Goal: Transaction & Acquisition: Purchase product/service

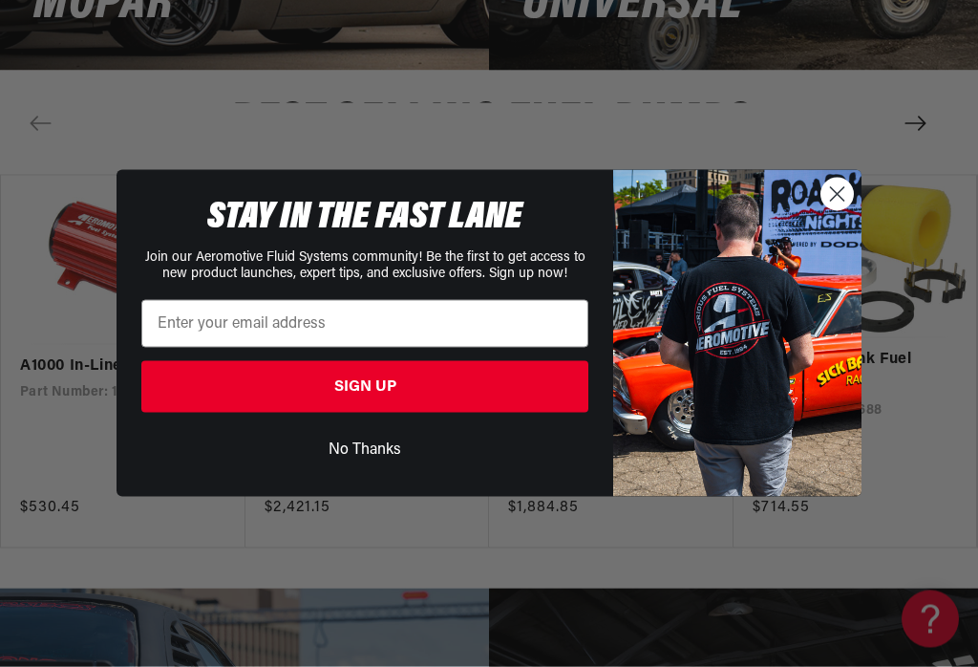
scroll to position [3183, 0]
click at [835, 209] on circle "Close dialog" at bounding box center [837, 195] width 32 height 32
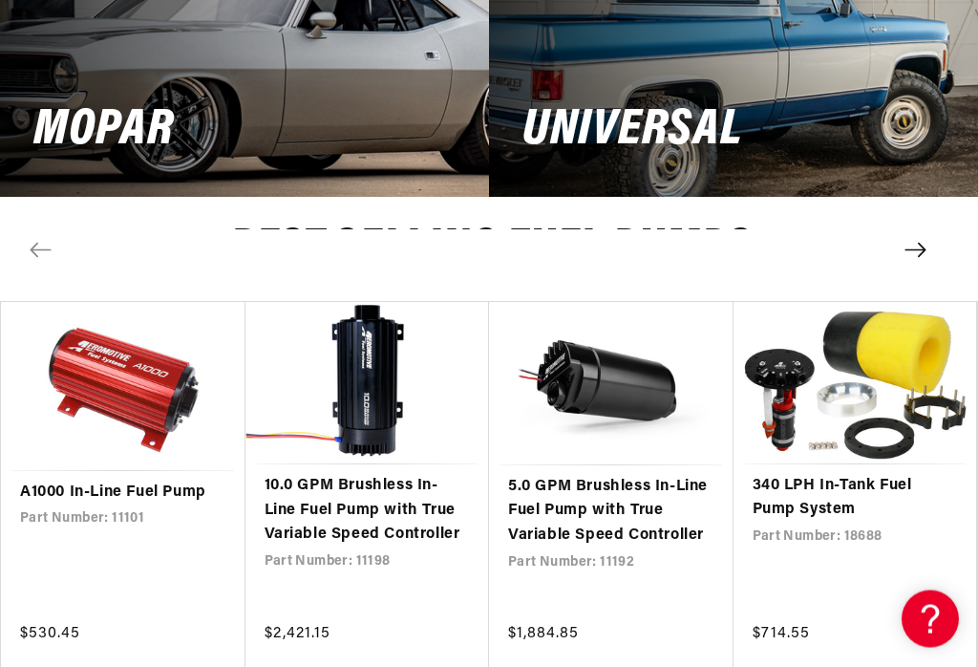
scroll to position [3057, 0]
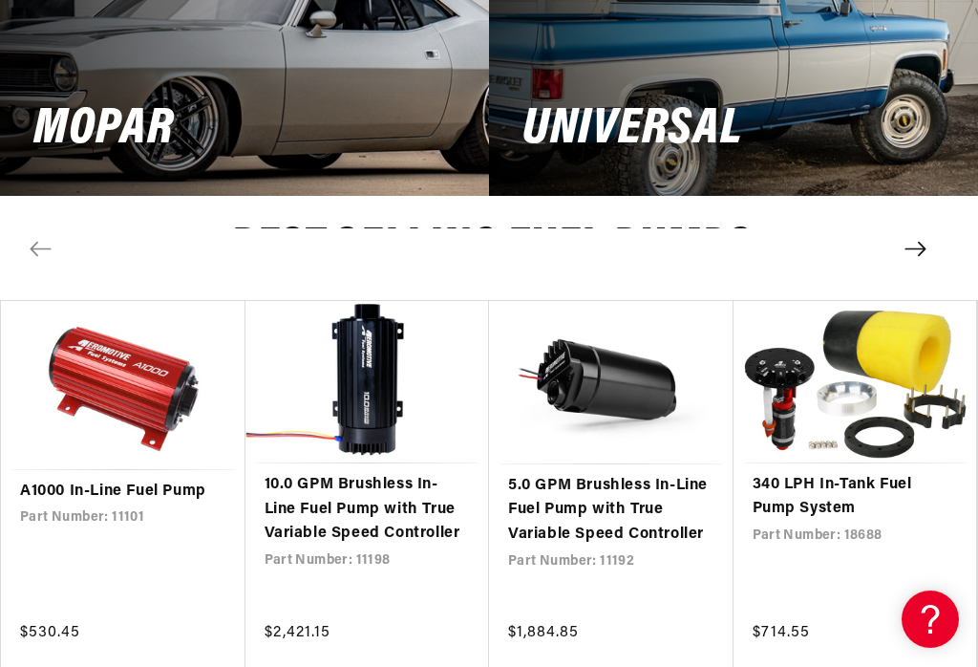
click at [888, 473] on link "340 LPH In-Tank Fuel Pump System" at bounding box center [855, 497] width 206 height 49
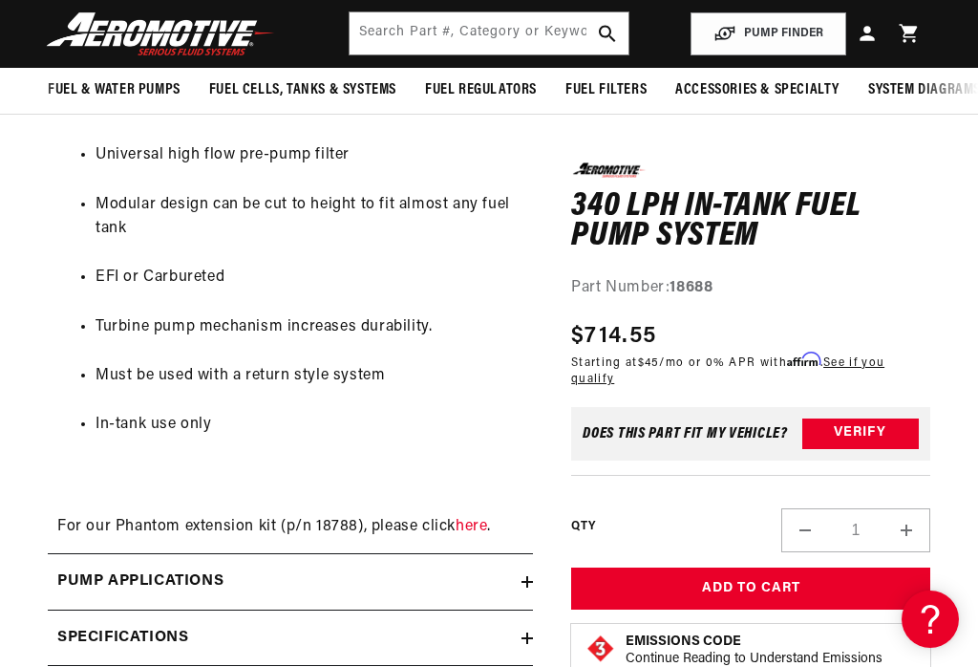
scroll to position [1908, 0]
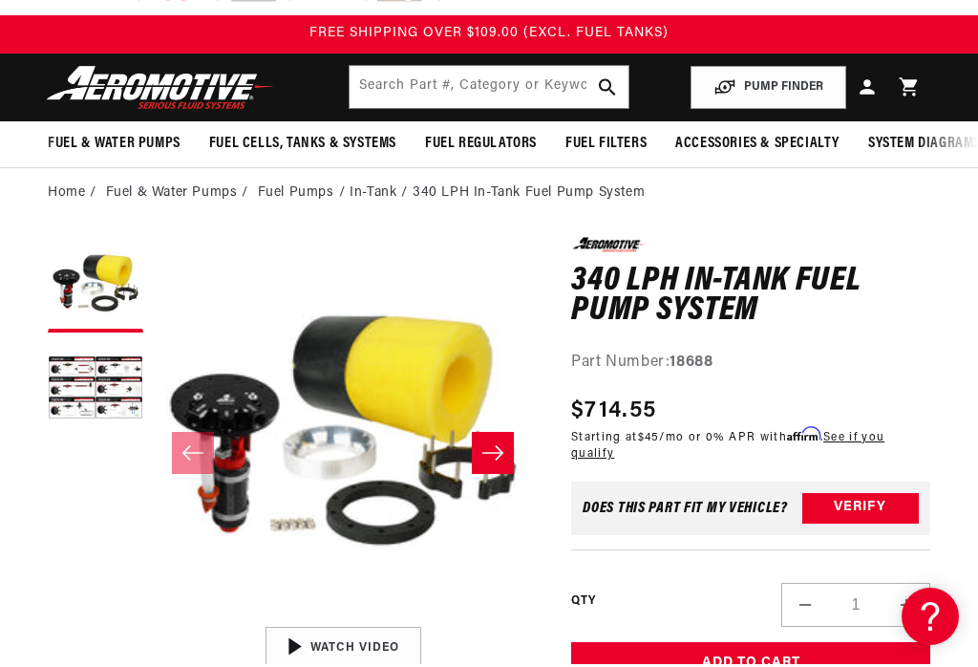
scroll to position [29, 0]
click at [79, 396] on button "Load image 2 in gallery view" at bounding box center [95, 389] width 95 height 95
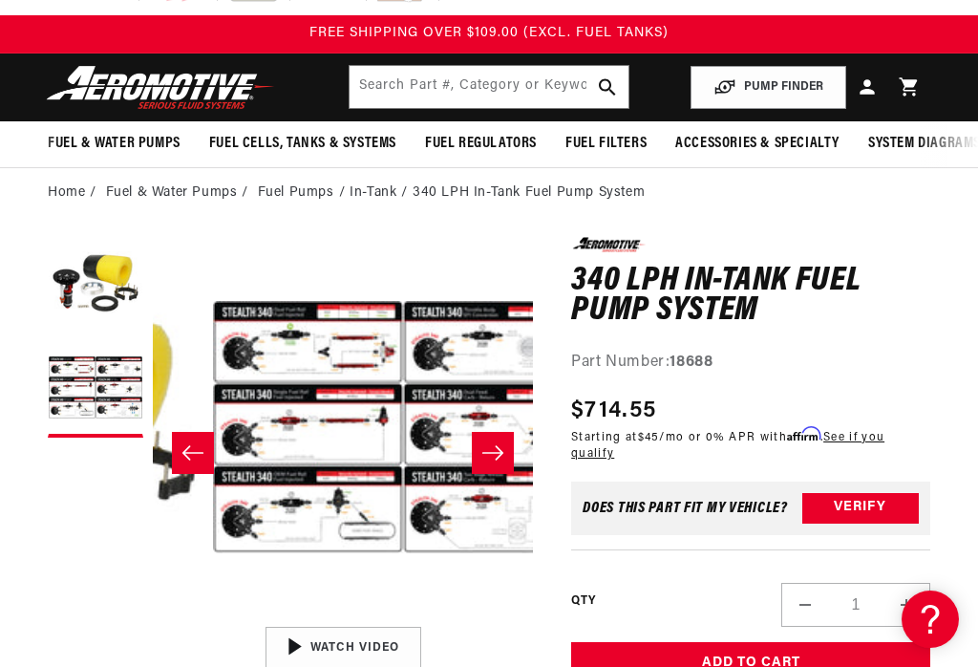
scroll to position [0, 380]
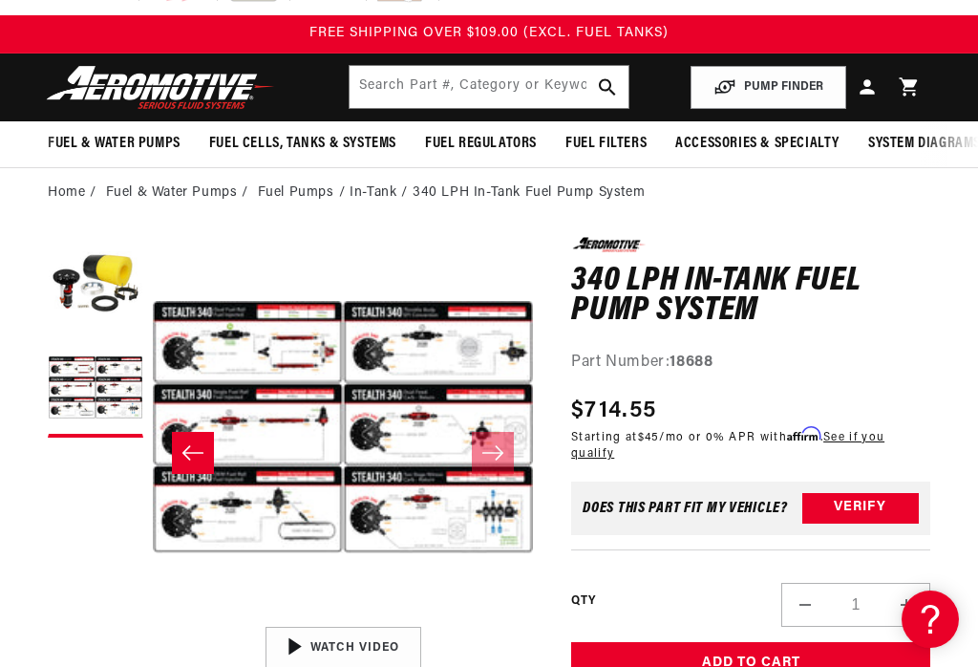
click at [183, 451] on icon "Slide left" at bounding box center [192, 452] width 23 height 19
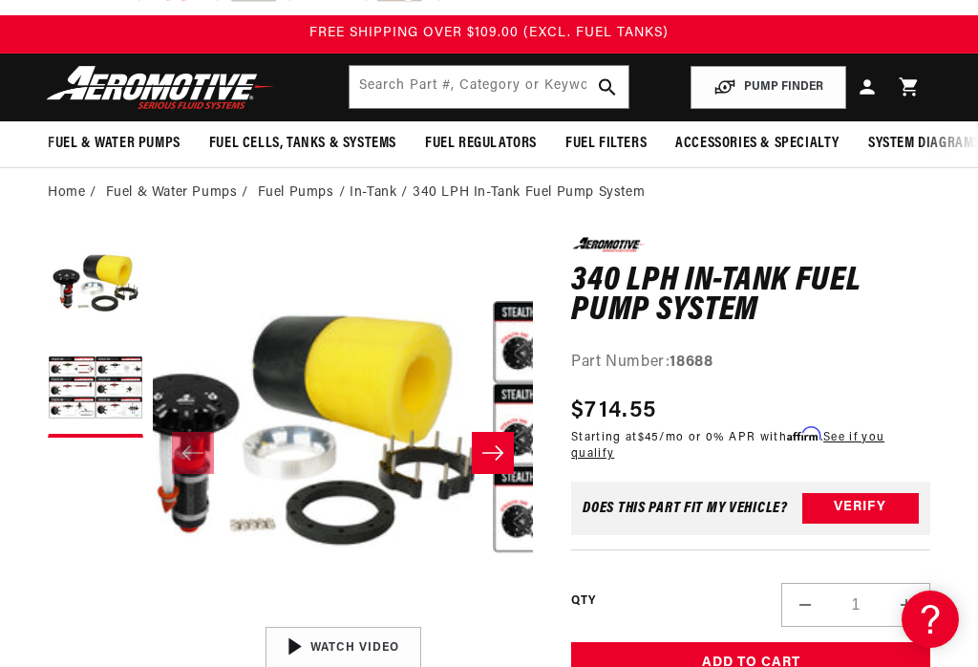
scroll to position [0, 0]
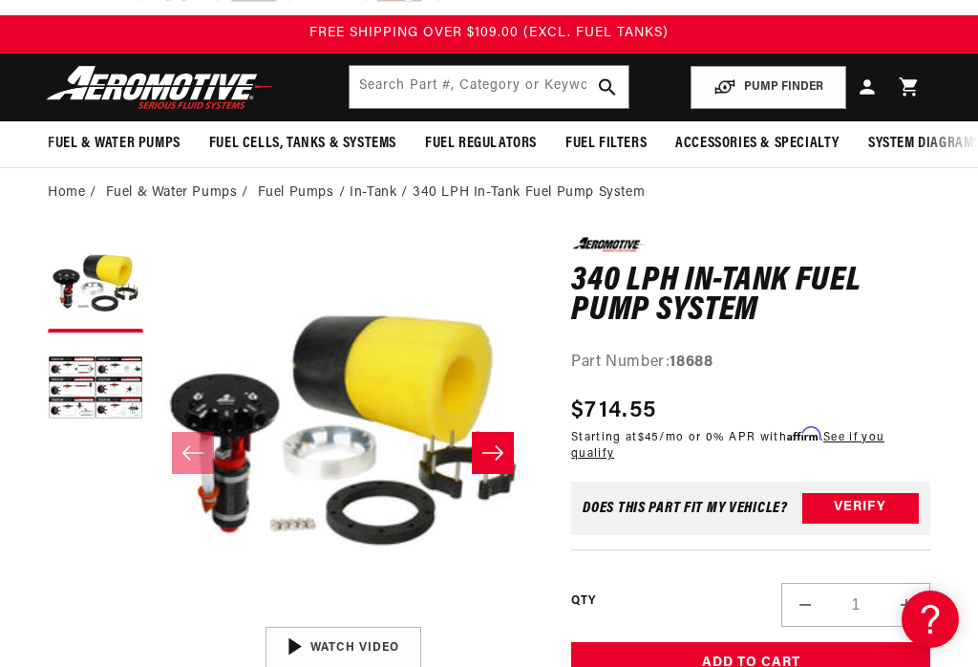
click at [153, 617] on button "Open media 1 in modal" at bounding box center [153, 617] width 0 height 0
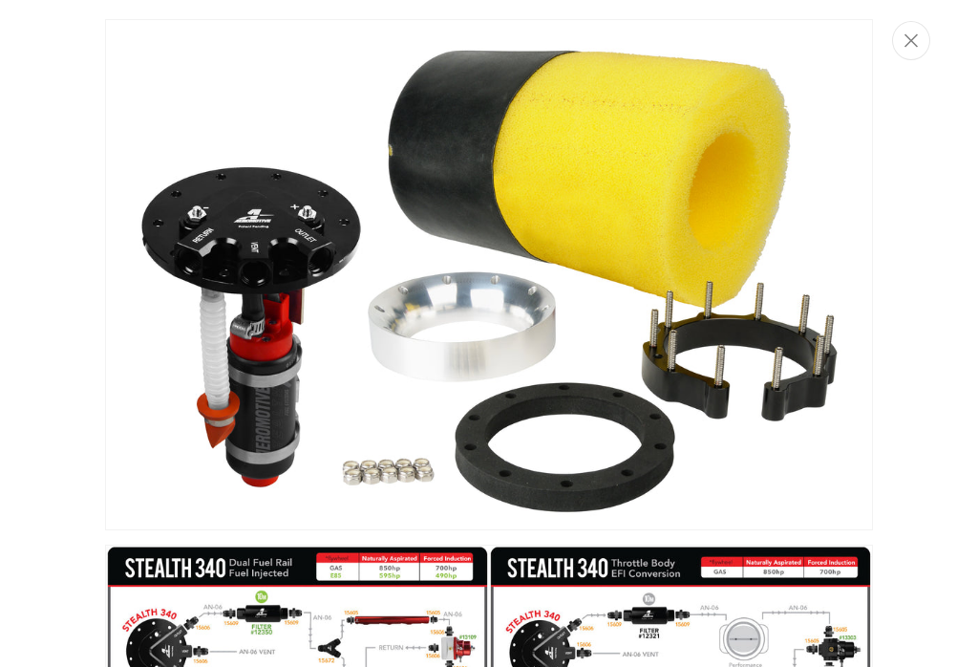
click at [921, 33] on button "Close" at bounding box center [911, 40] width 38 height 39
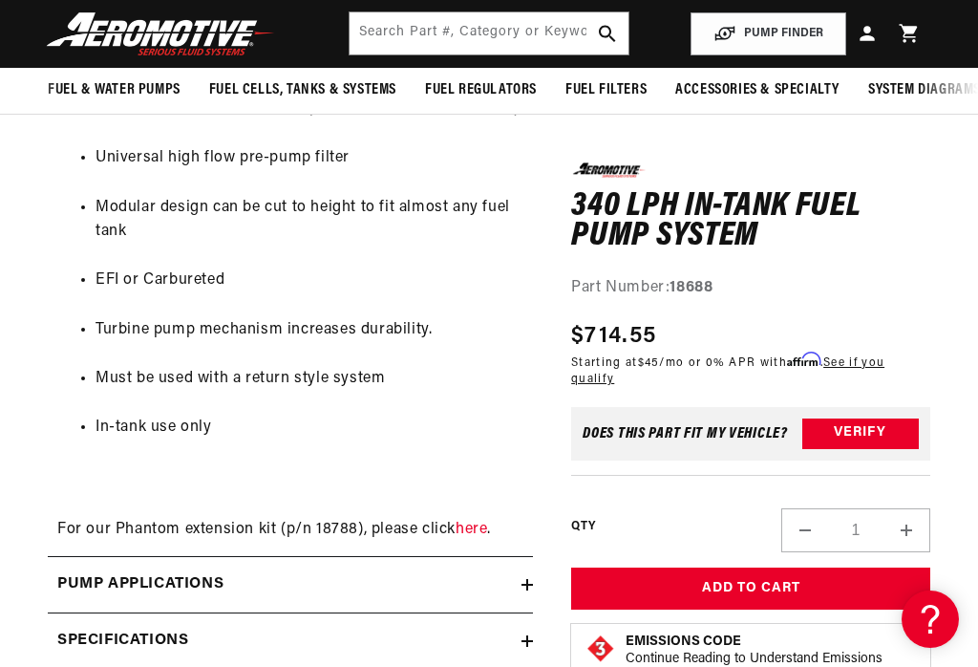
scroll to position [1901, 0]
